Goal: Entertainment & Leisure: Consume media (video, audio)

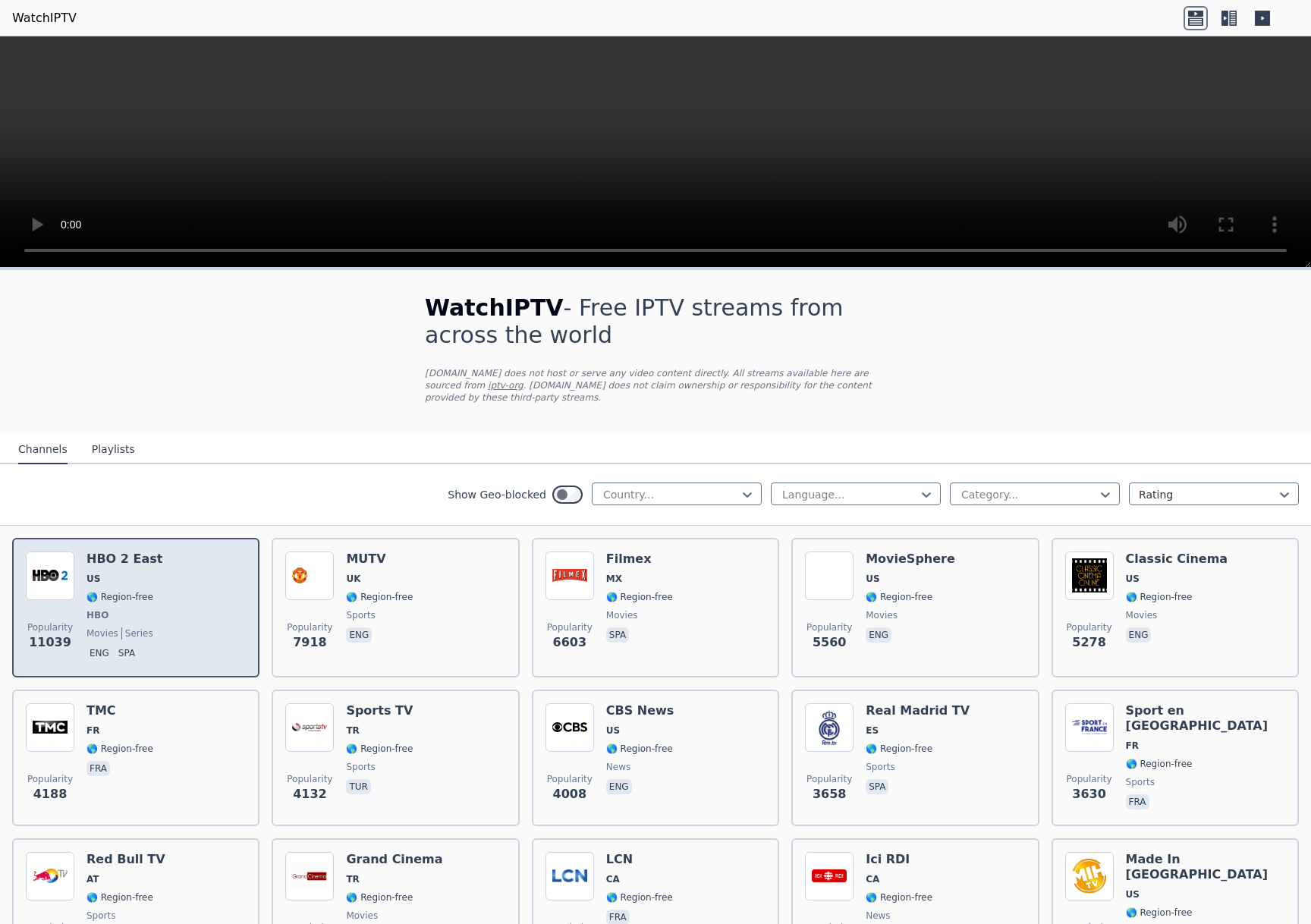
click at [139, 575] on span "US" at bounding box center [124, 579] width 75 height 12
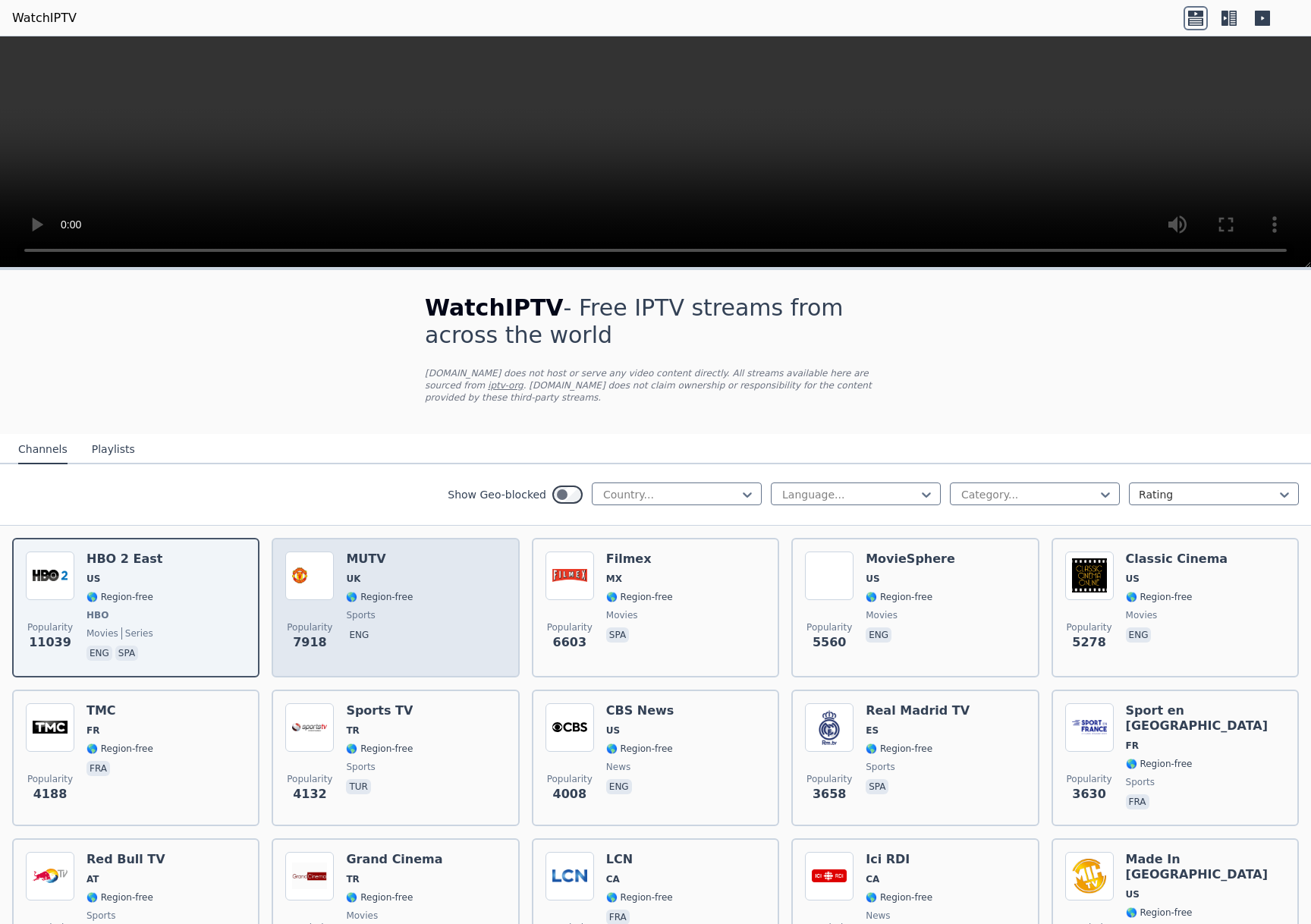
click at [422, 579] on div "Popularity 7918 MUTV UK 🌎 Region-free sports eng" at bounding box center [395, 607] width 220 height 112
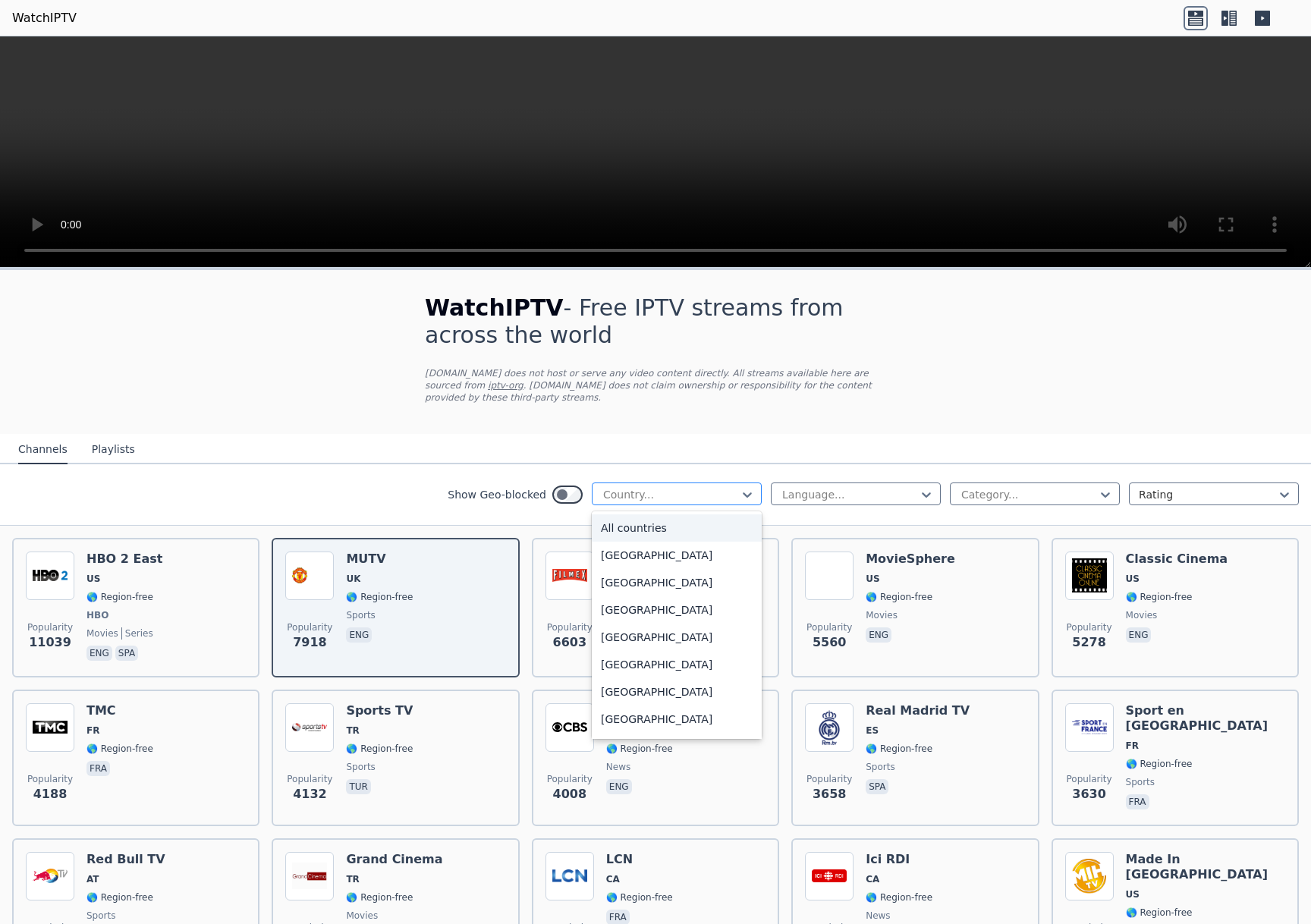
click at [609, 491] on div "Country..." at bounding box center [670, 495] width 135 height 15
type input "***"
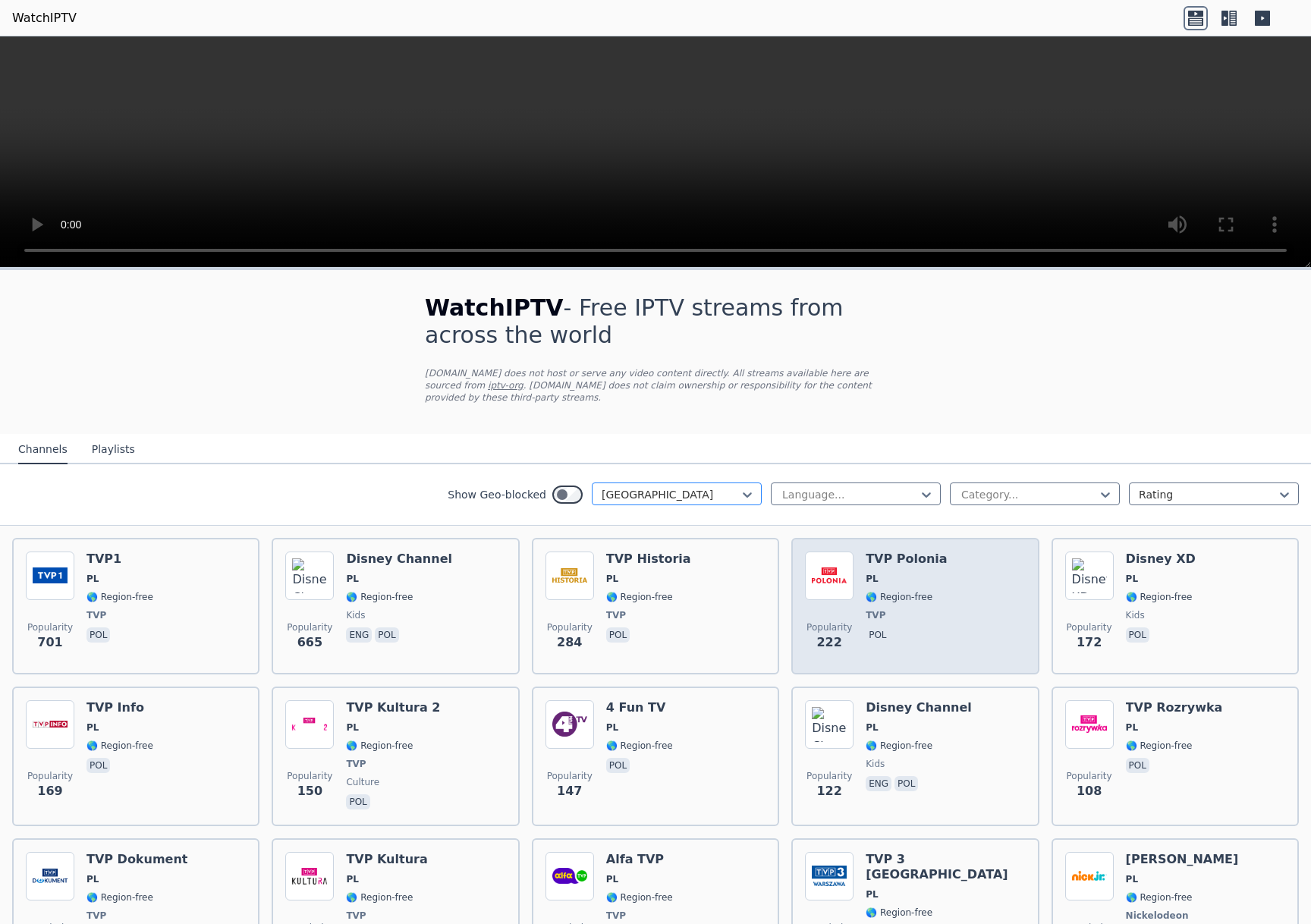
click at [889, 566] on h6 "TVP Polonia" at bounding box center [906, 558] width 81 height 15
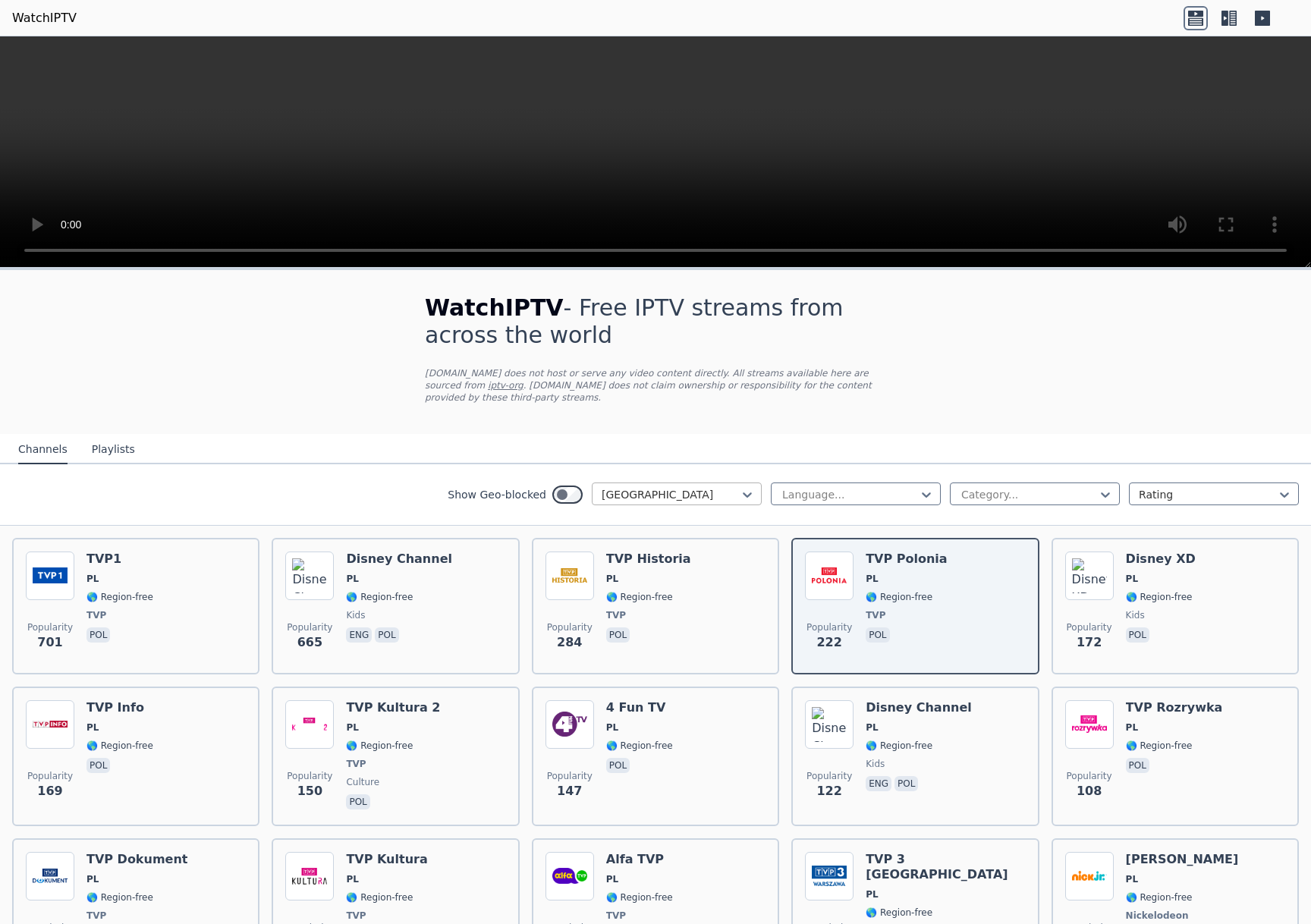
click at [632, 123] on video at bounding box center [655, 152] width 1311 height 231
click at [645, 154] on video at bounding box center [655, 152] width 1311 height 231
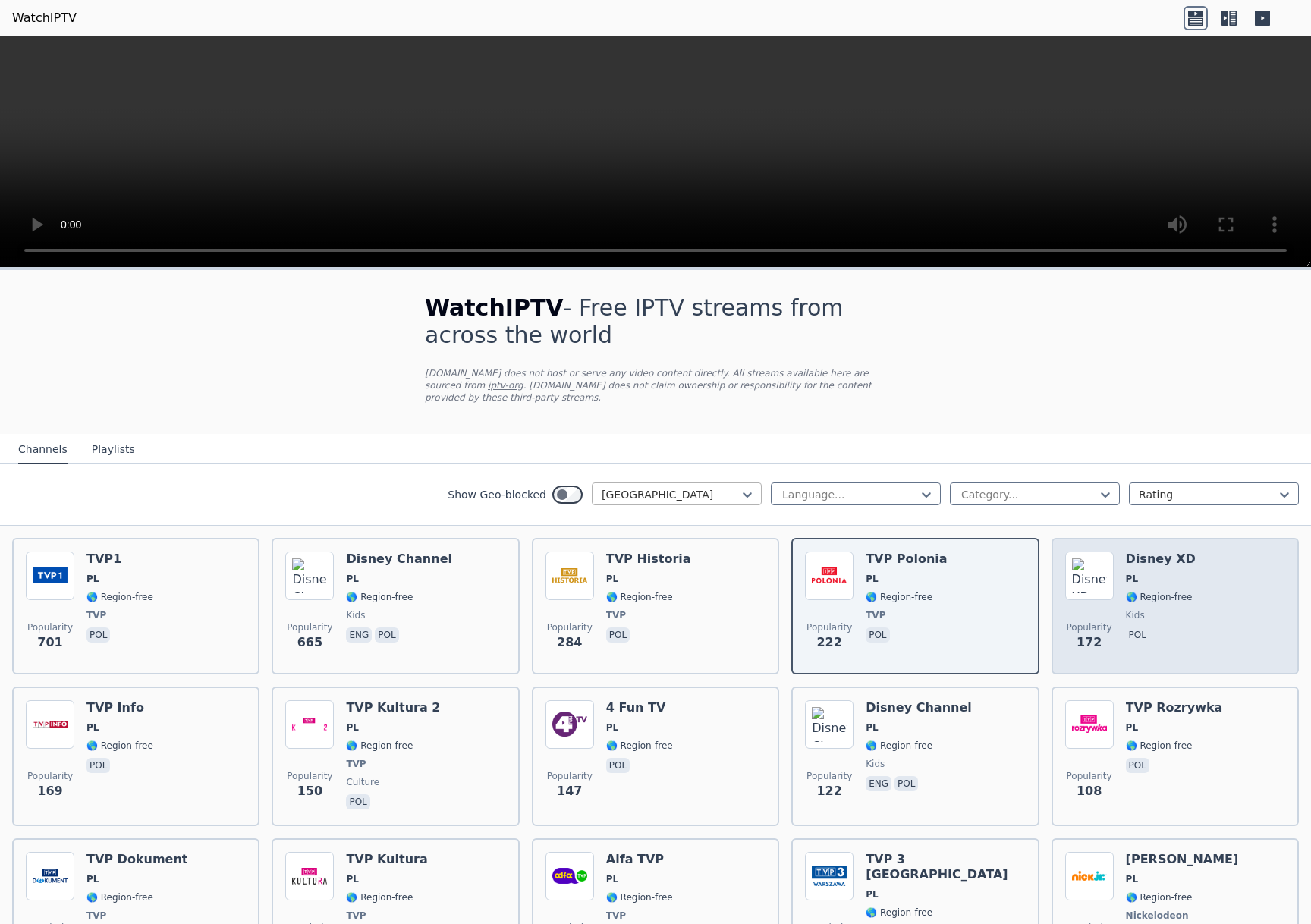
click at [1215, 579] on div "Popularity 172 Disney XD PL 🌎 Region-free kids pol" at bounding box center [1175, 605] width 220 height 109
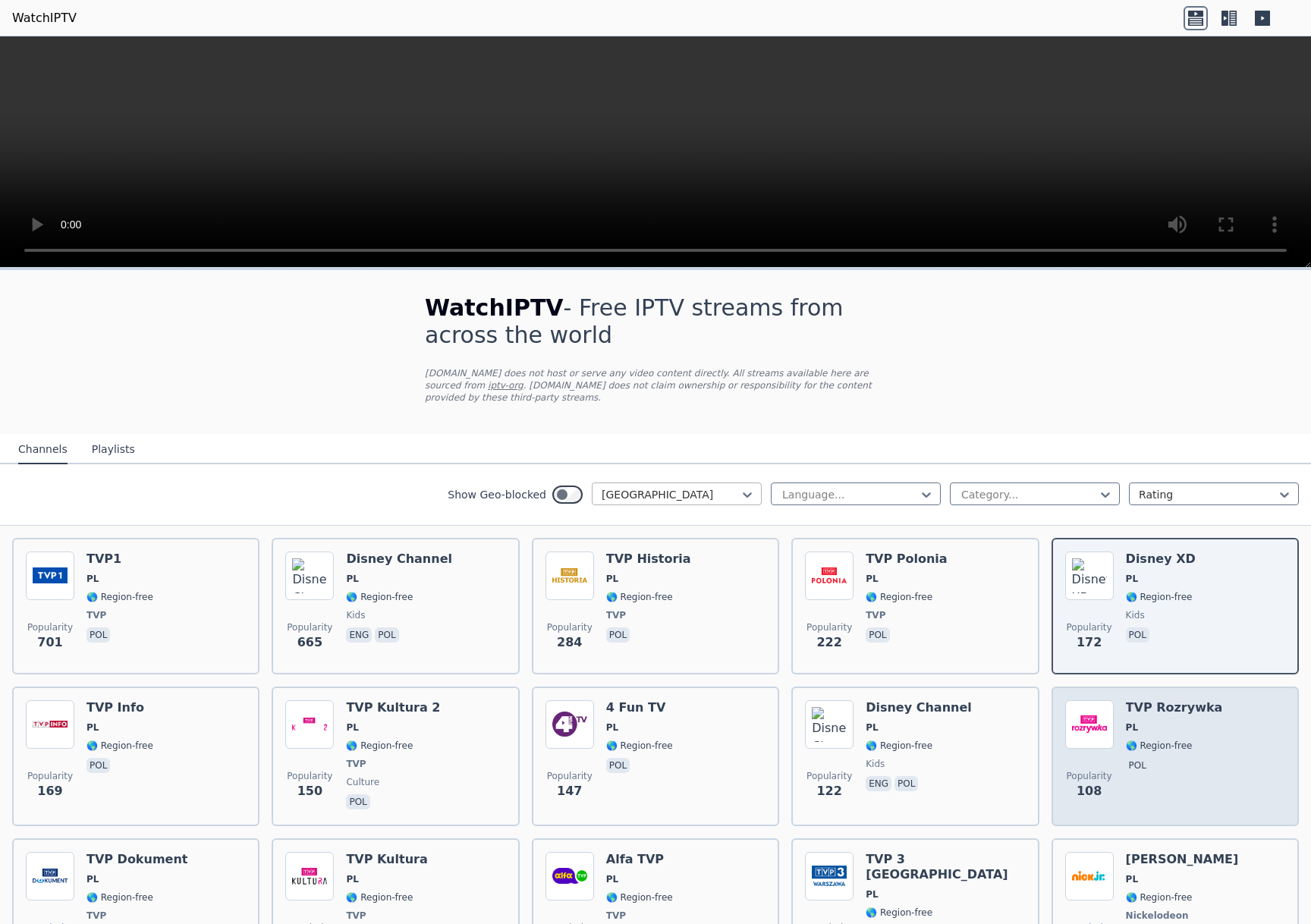
click at [1228, 729] on div "Popularity 108 TVP Rozrywka PL 🌎 Region-free pol" at bounding box center [1175, 756] width 220 height 112
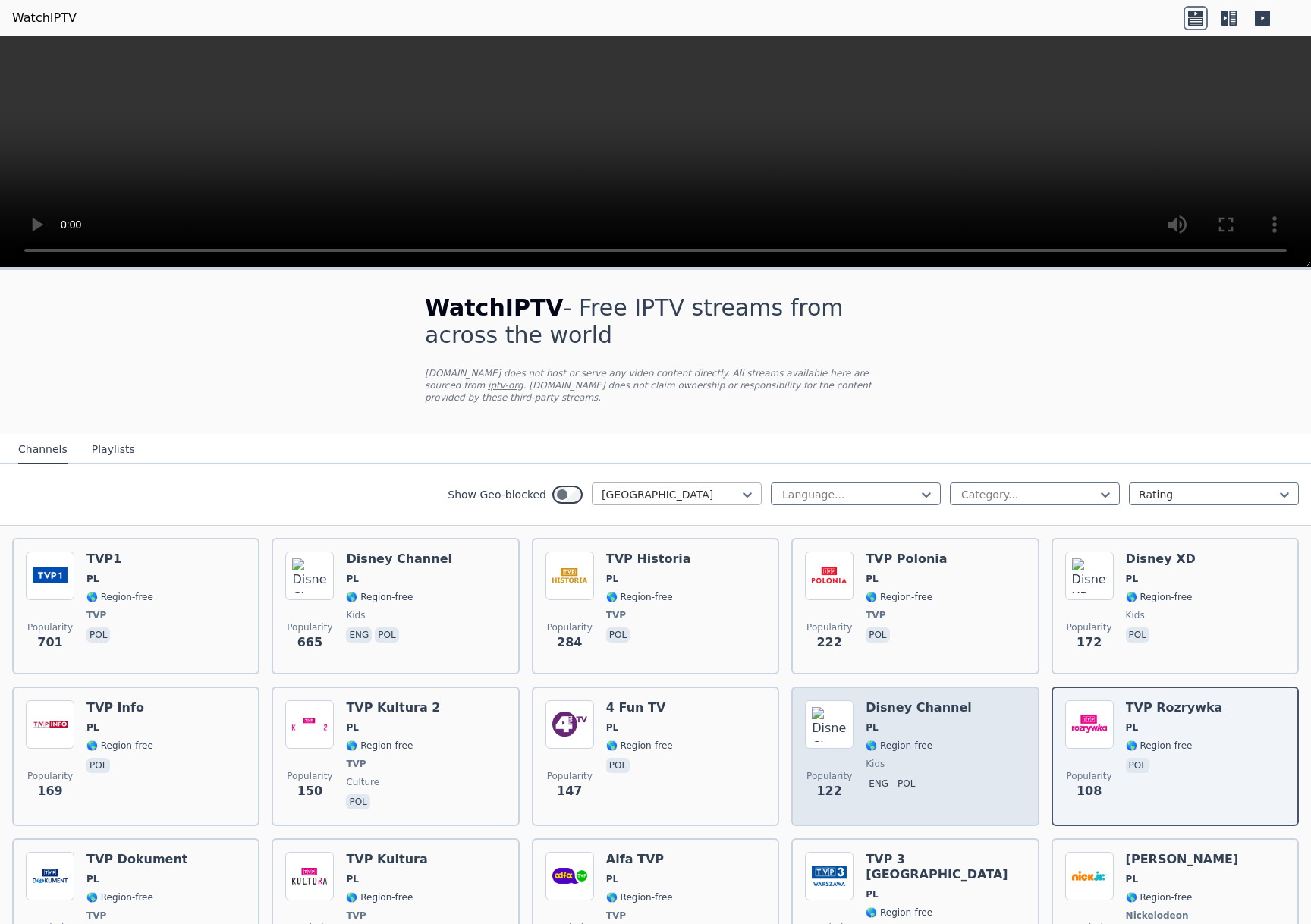
click at [965, 773] on div "Popularity 122 Disney Channel PL 🌎 Region-free kids eng pol" at bounding box center [915, 756] width 220 height 112
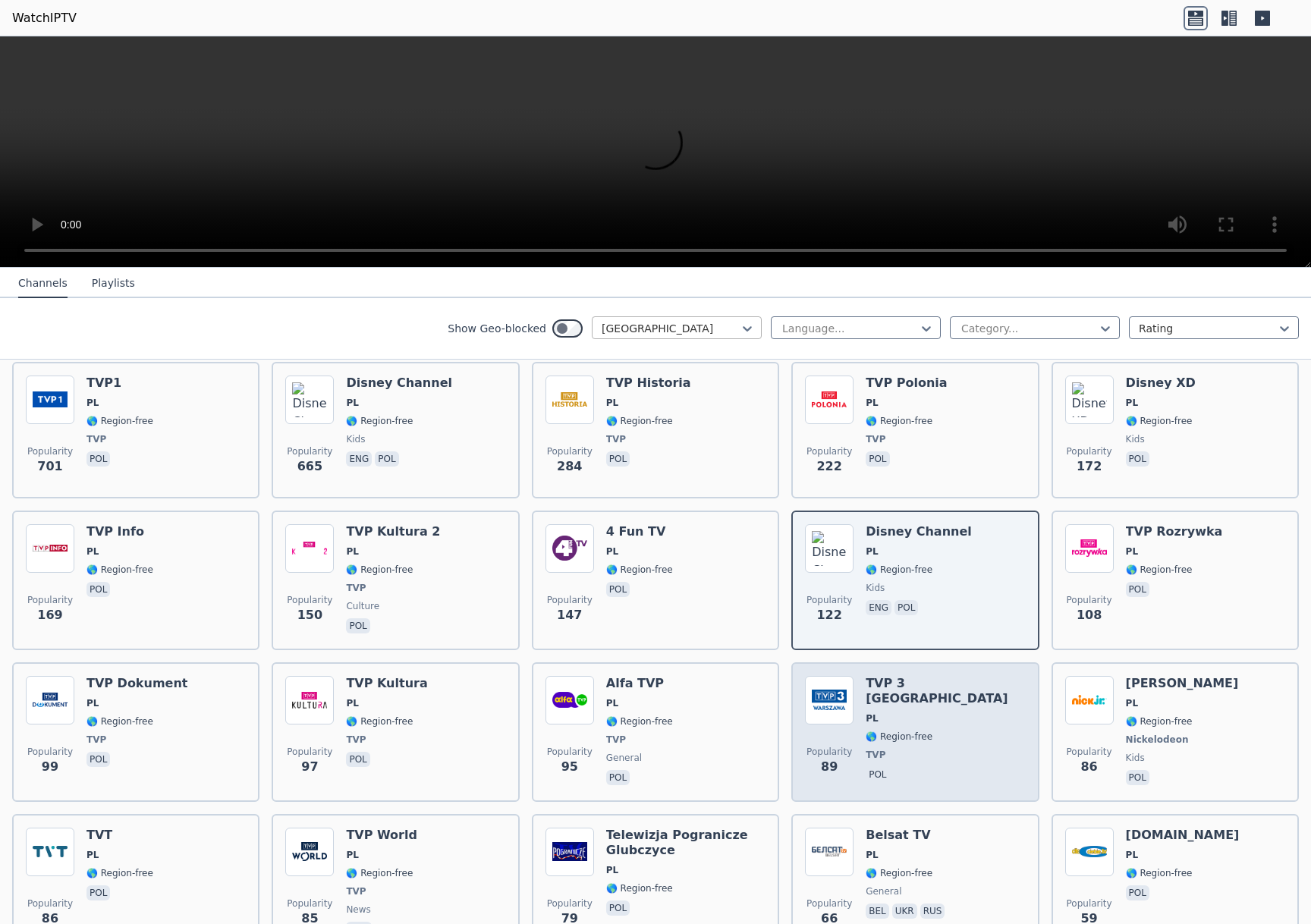
scroll to position [247, 0]
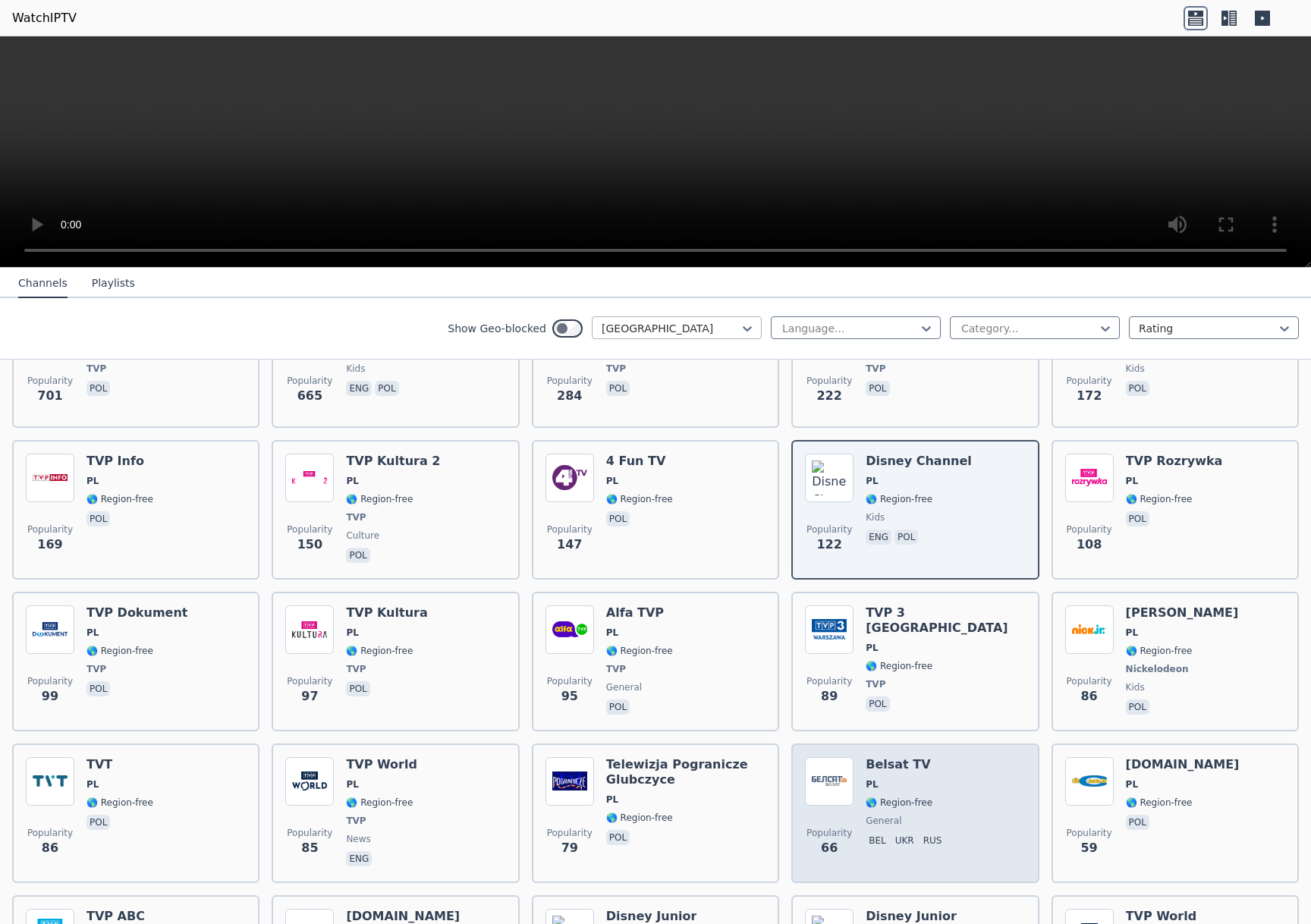
click at [965, 773] on div "Popularity 66 Belsat TV PL 🌎 Region-free general bel ukr rus" at bounding box center [915, 813] width 220 height 112
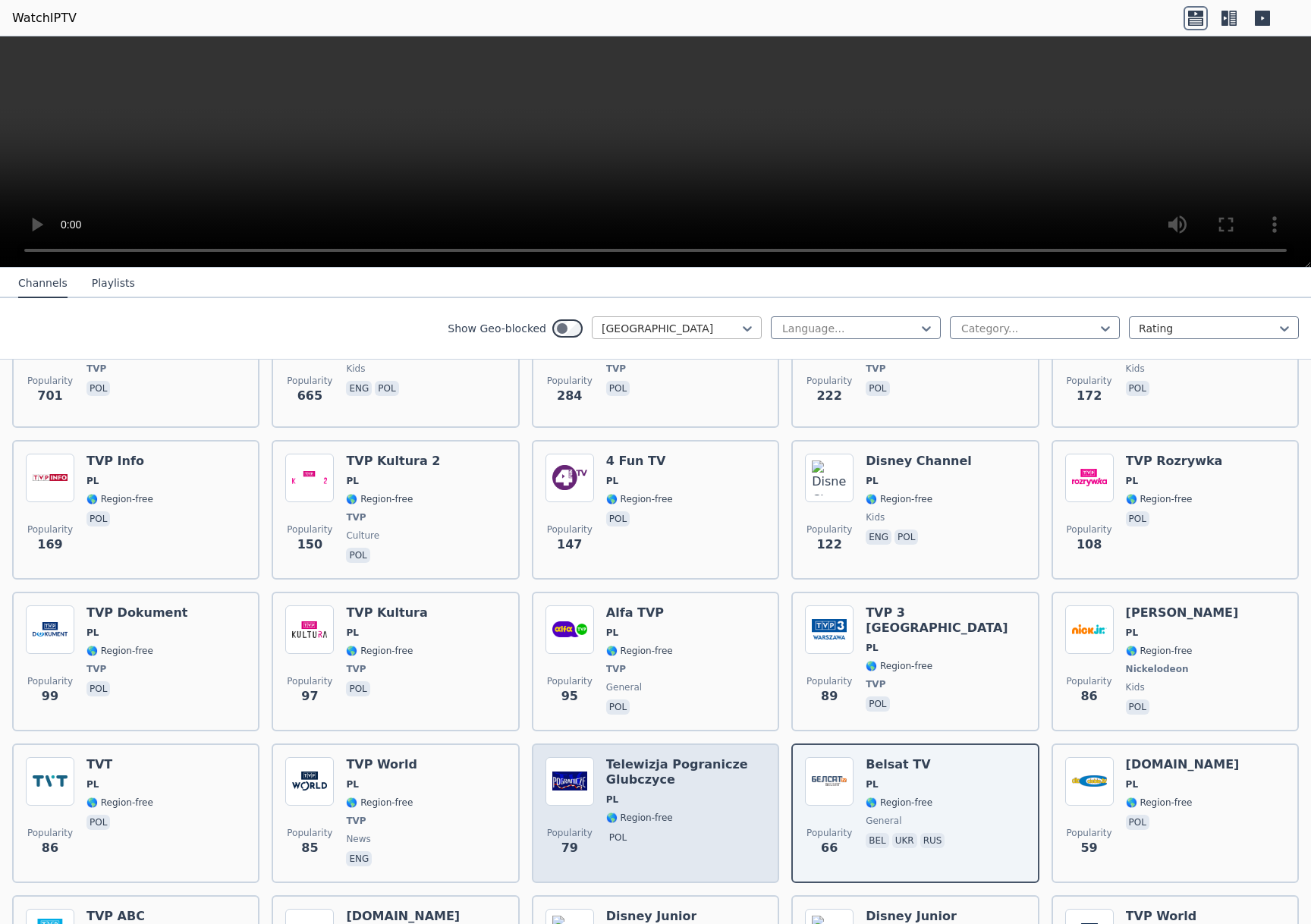
click at [736, 773] on h6 "Telewizja Pogranicze Glubczyce" at bounding box center [686, 772] width 159 height 30
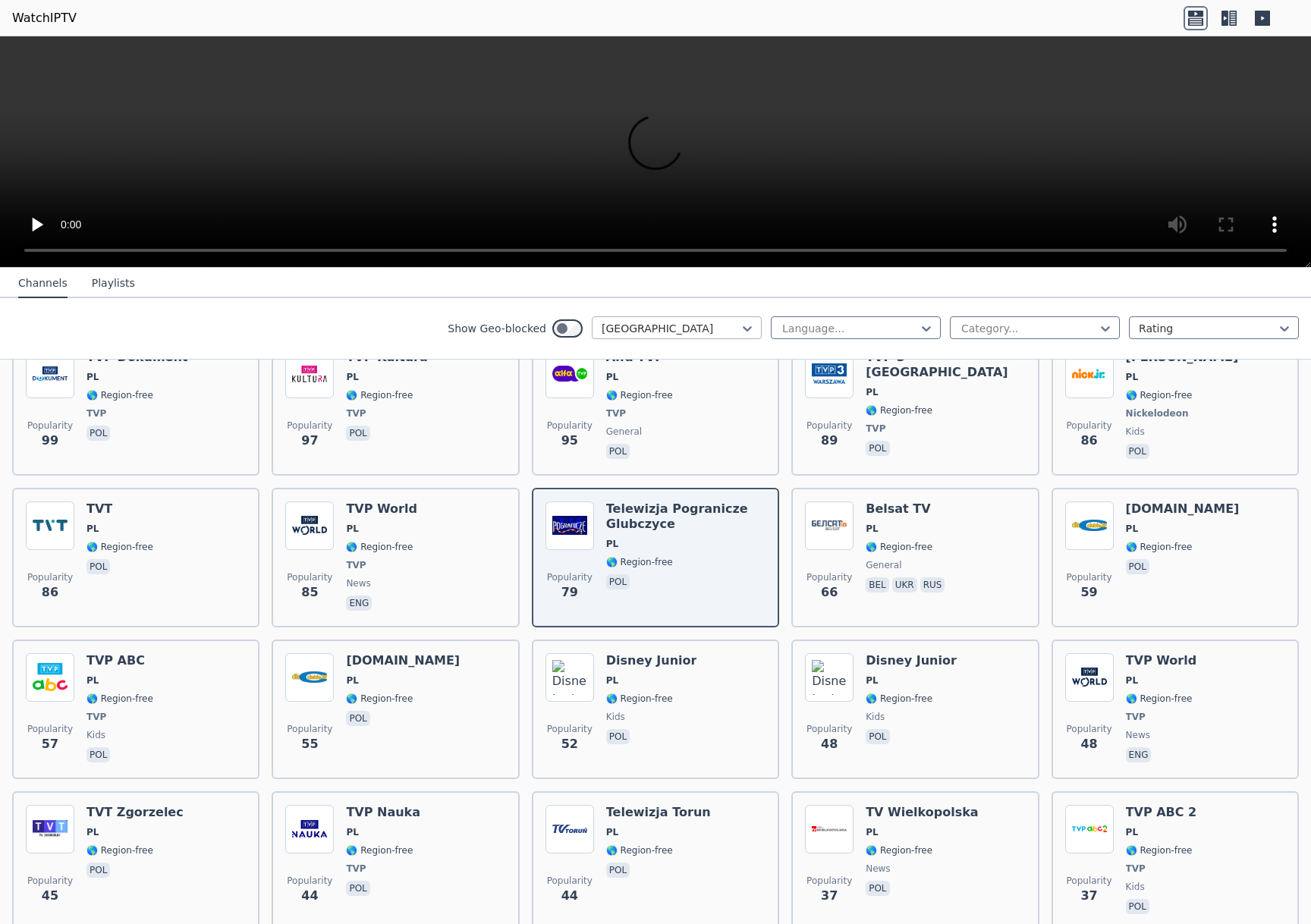
scroll to position [875, 0]
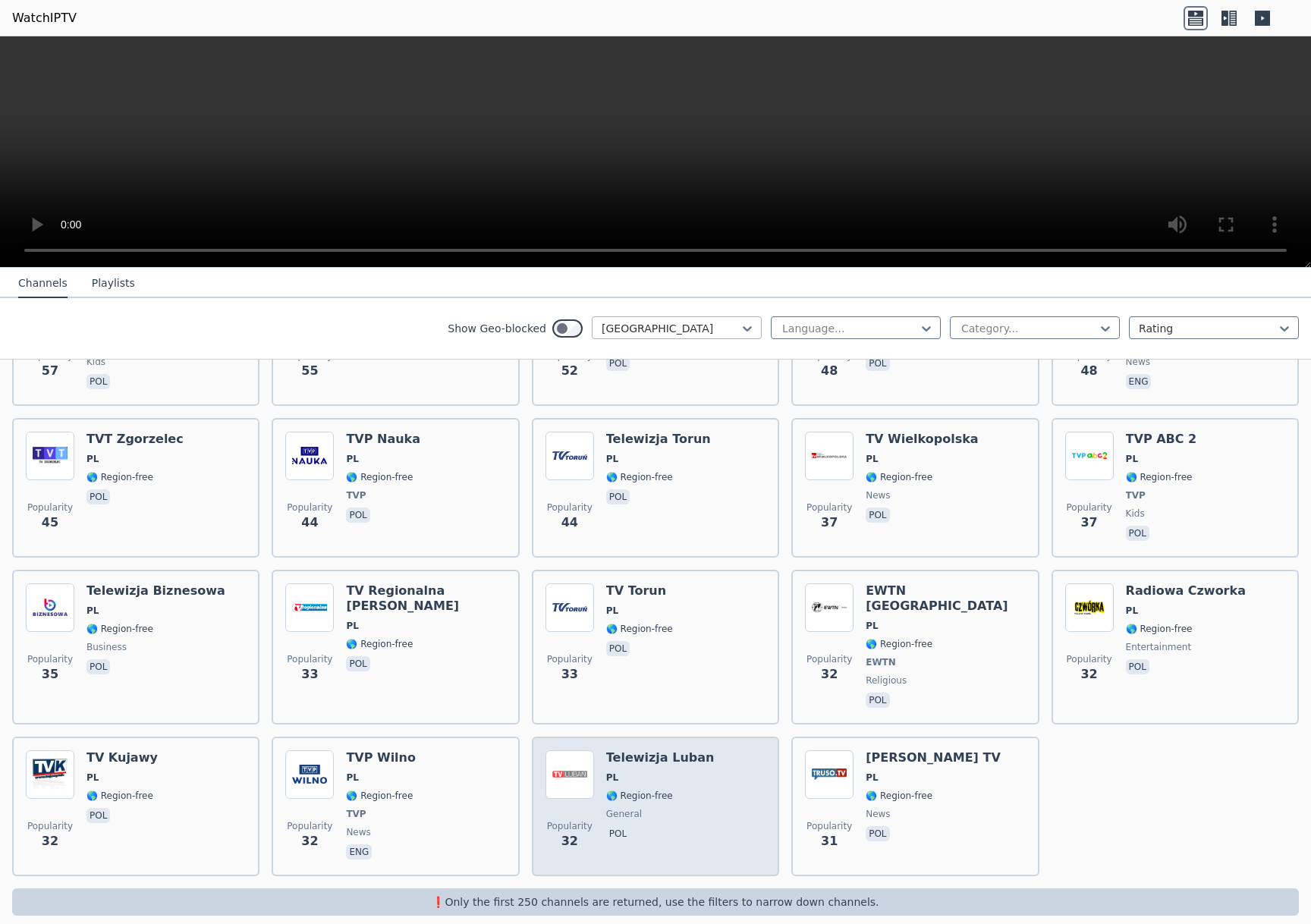
click at [733, 771] on div "Popularity 32 Telewizja [PERSON_NAME] 🌎 Region-free general pol" at bounding box center [655, 806] width 220 height 112
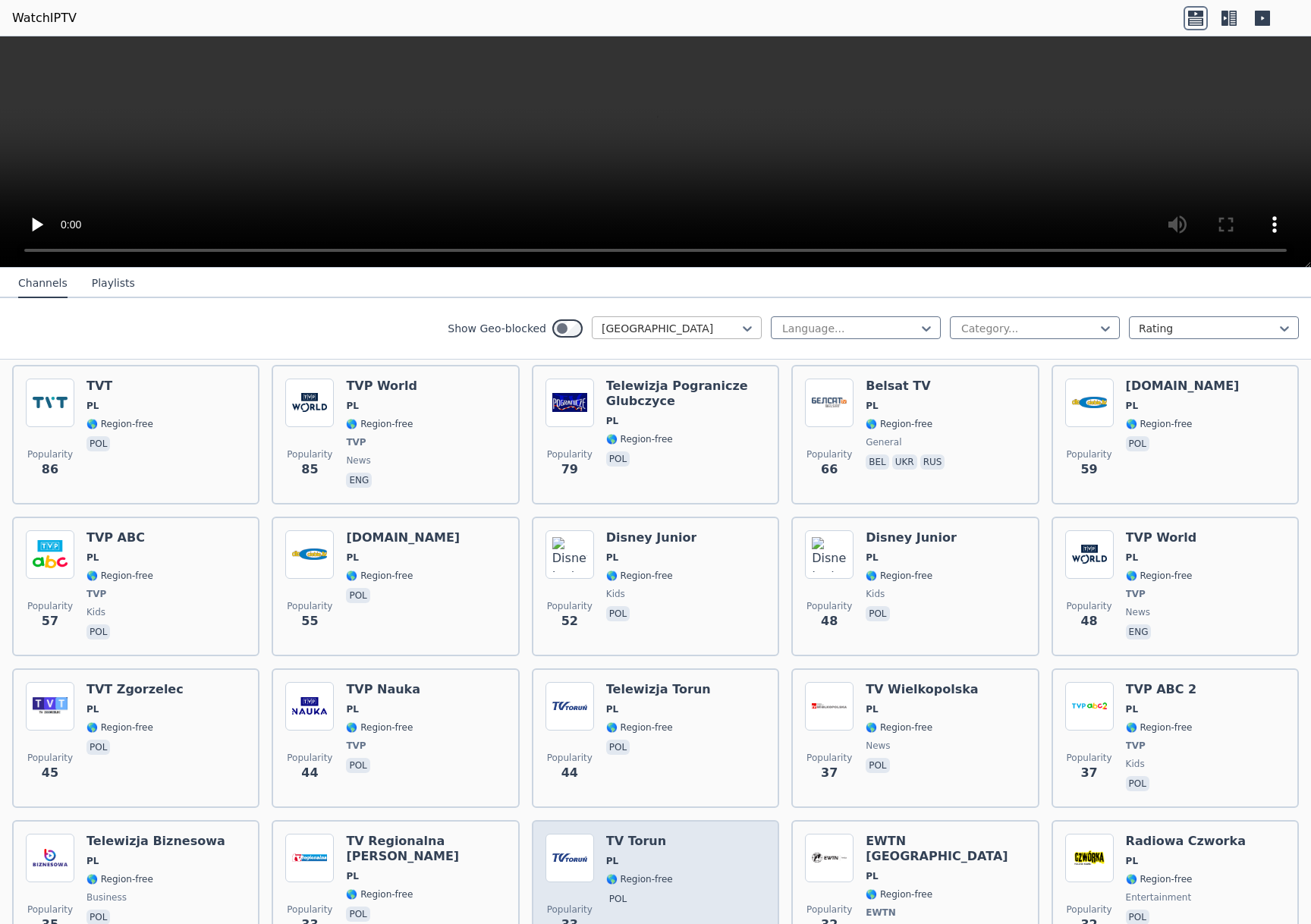
scroll to position [594, 0]
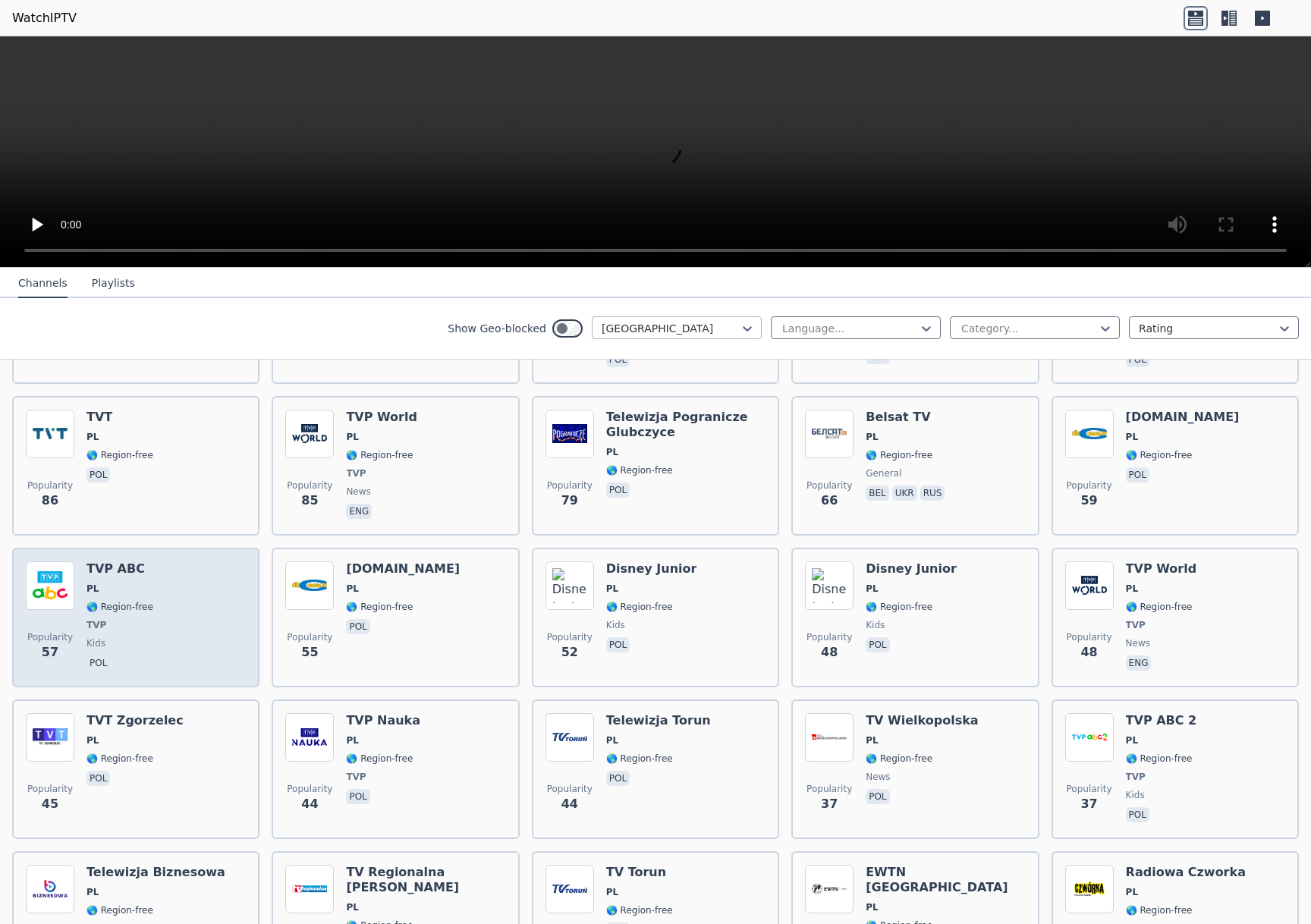
click at [212, 638] on div "Popularity 57 TVP ABC PL 🌎 Region-free TVP kids pol" at bounding box center [136, 617] width 220 height 112
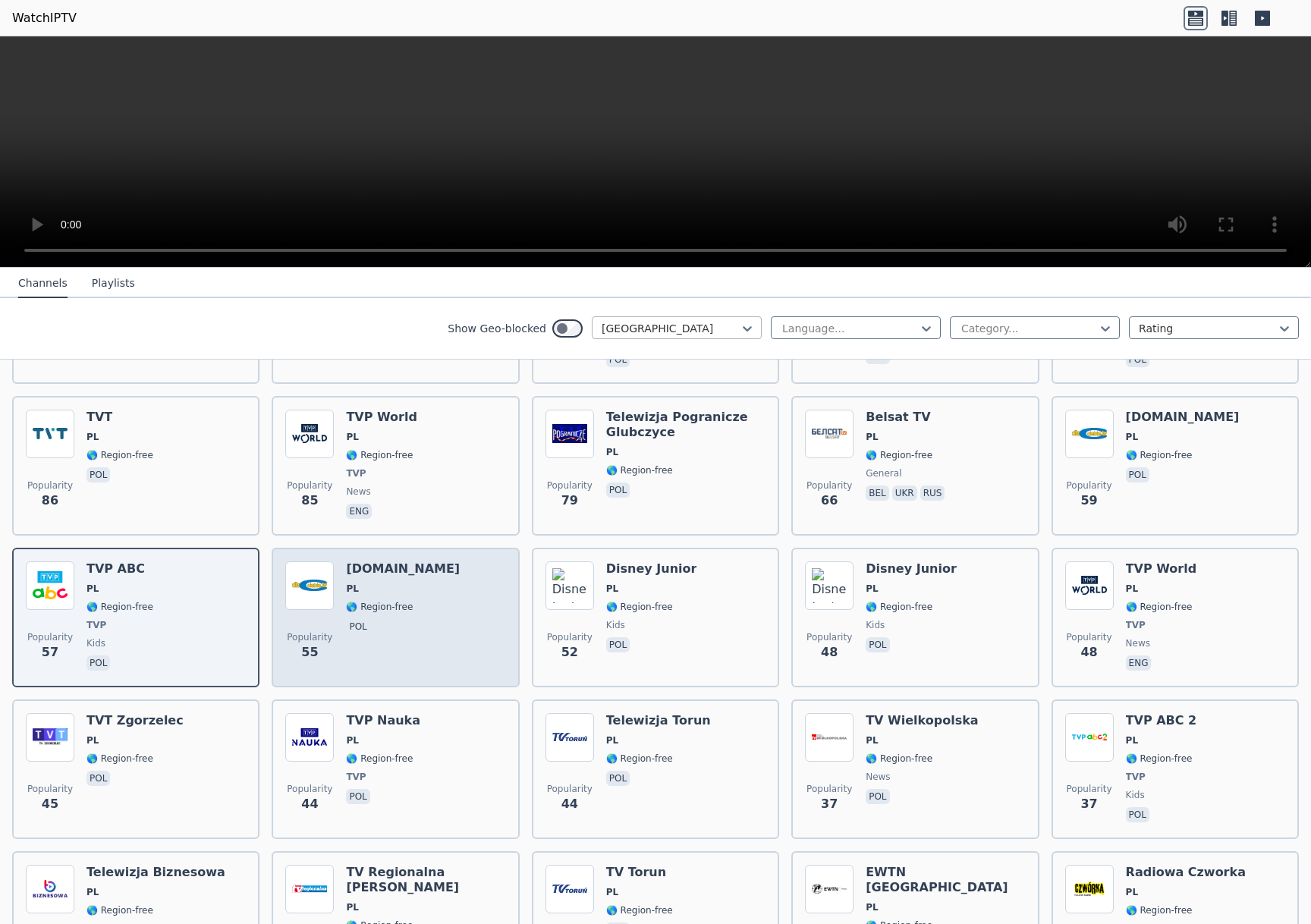
click at [445, 590] on div "Popularity 55 [DOMAIN_NAME] PL 🌎 Region-free pol" at bounding box center [395, 617] width 220 height 112
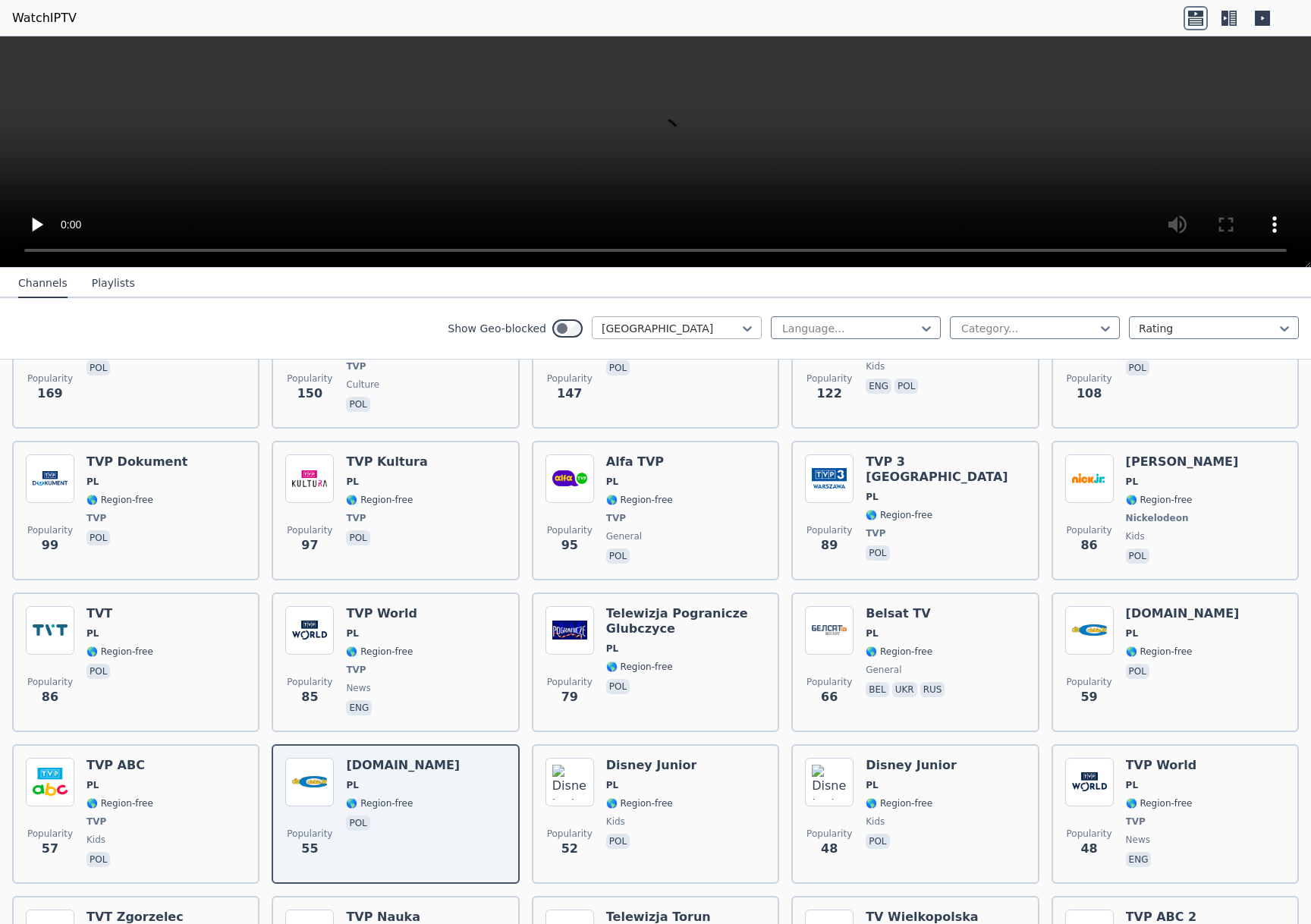
scroll to position [107, 0]
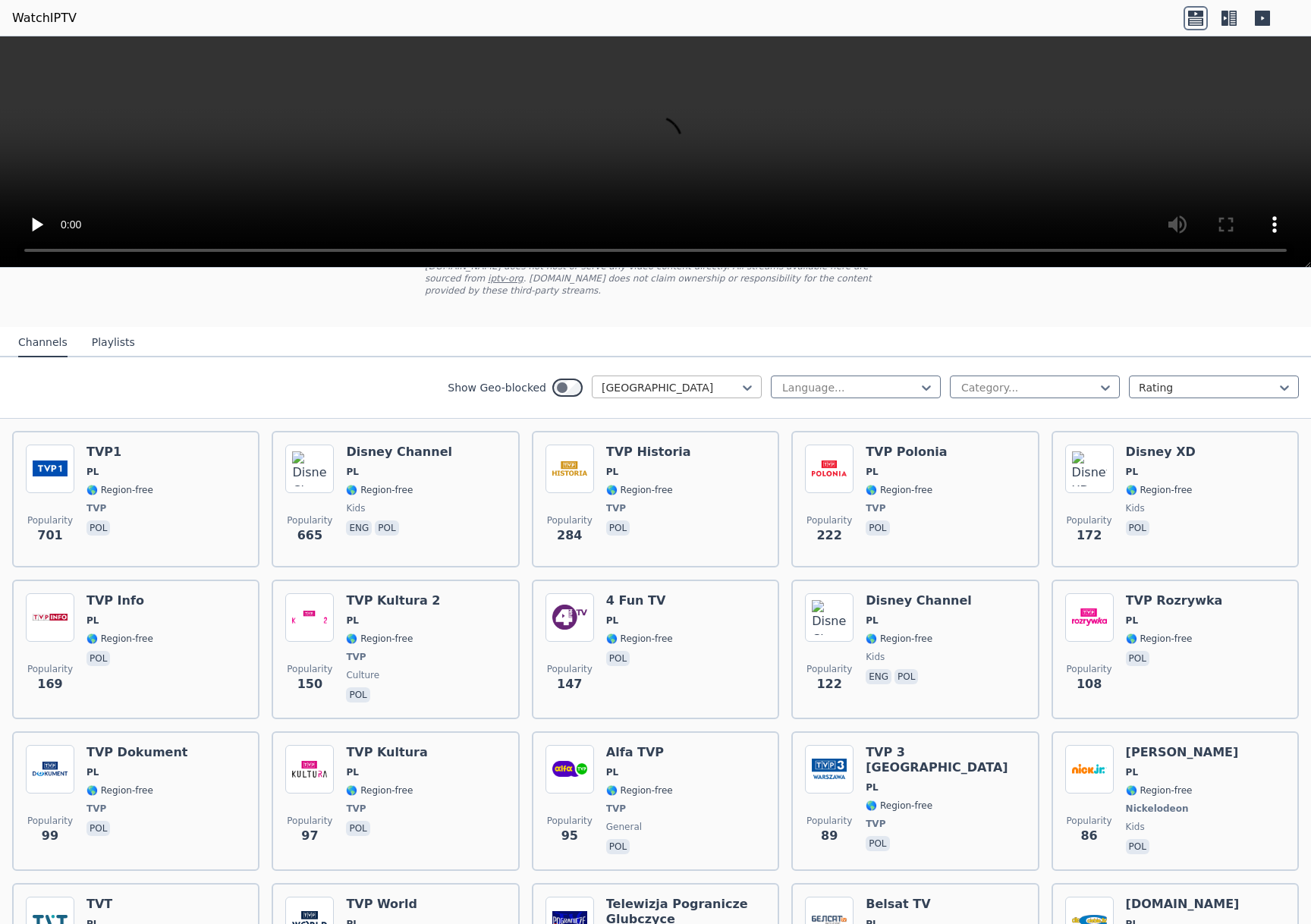
click at [22, 250] on video at bounding box center [655, 152] width 1311 height 231
